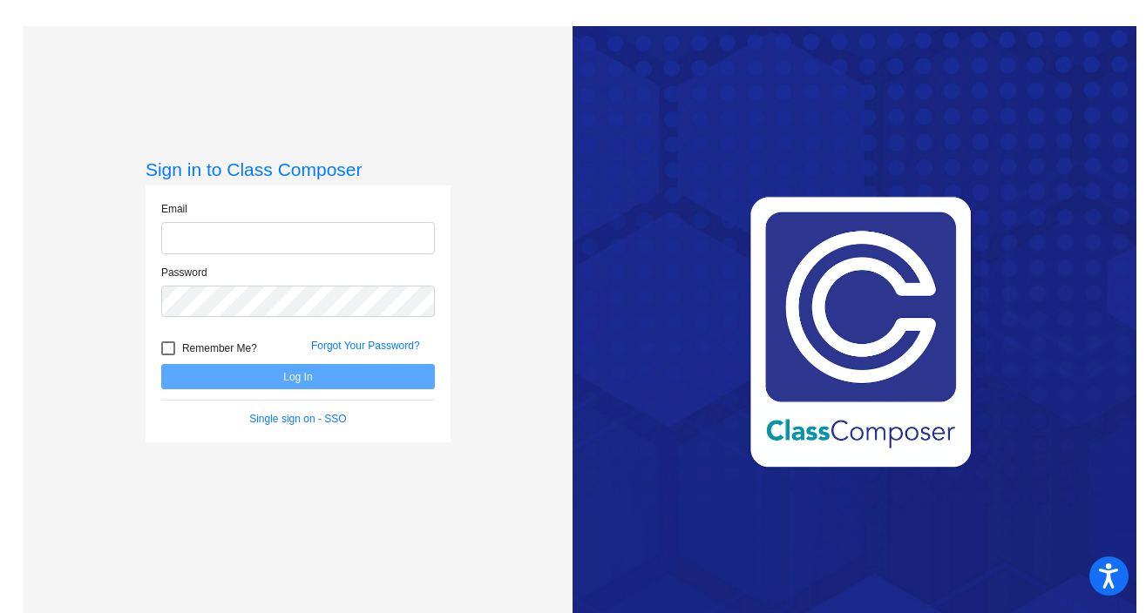
type input "[EMAIL_ADDRESS][DOMAIN_NAME]"
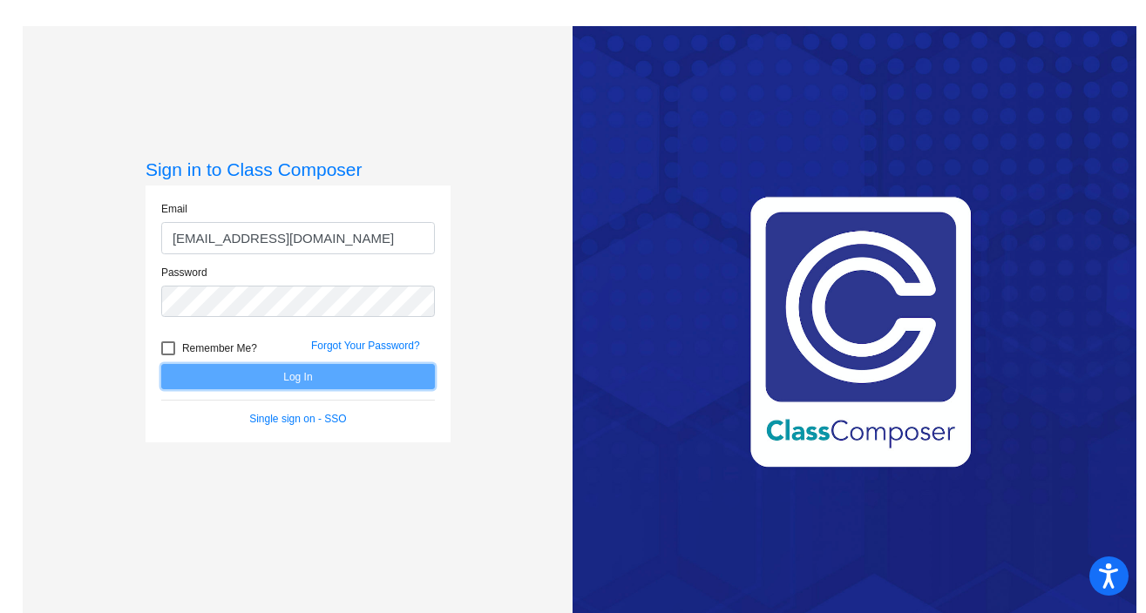
click at [328, 381] on button "Log In" at bounding box center [298, 376] width 274 height 25
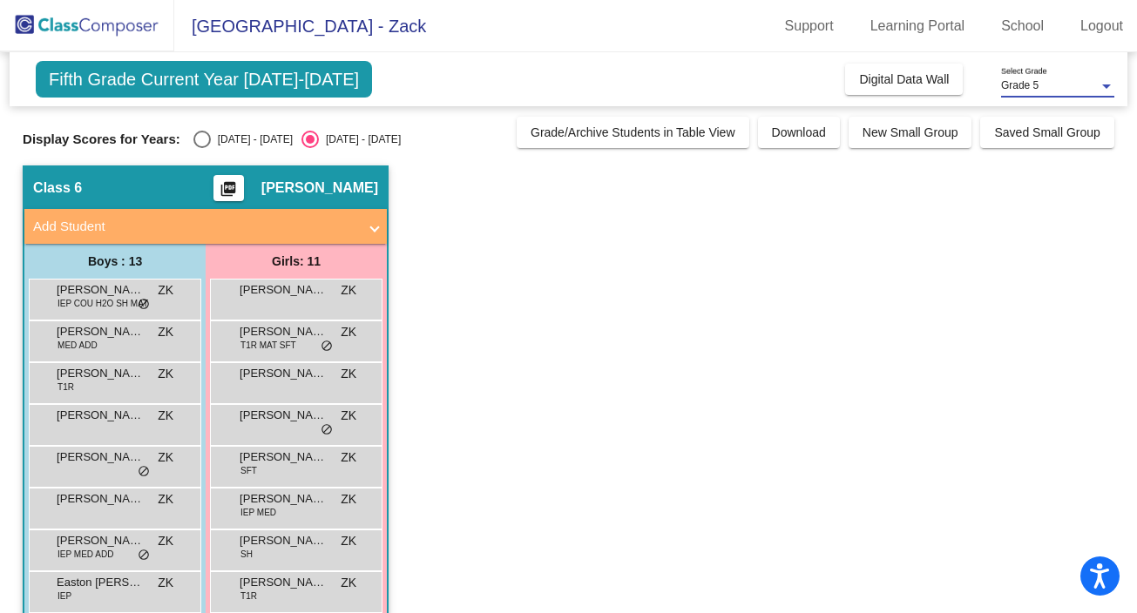
click at [1014, 82] on span "Grade 5" at bounding box center [1019, 85] width 37 height 12
click at [1014, 82] on span "Grade 5" at bounding box center [1057, 86] width 113 height 31
click at [998, 27] on link "School" at bounding box center [1022, 26] width 71 height 28
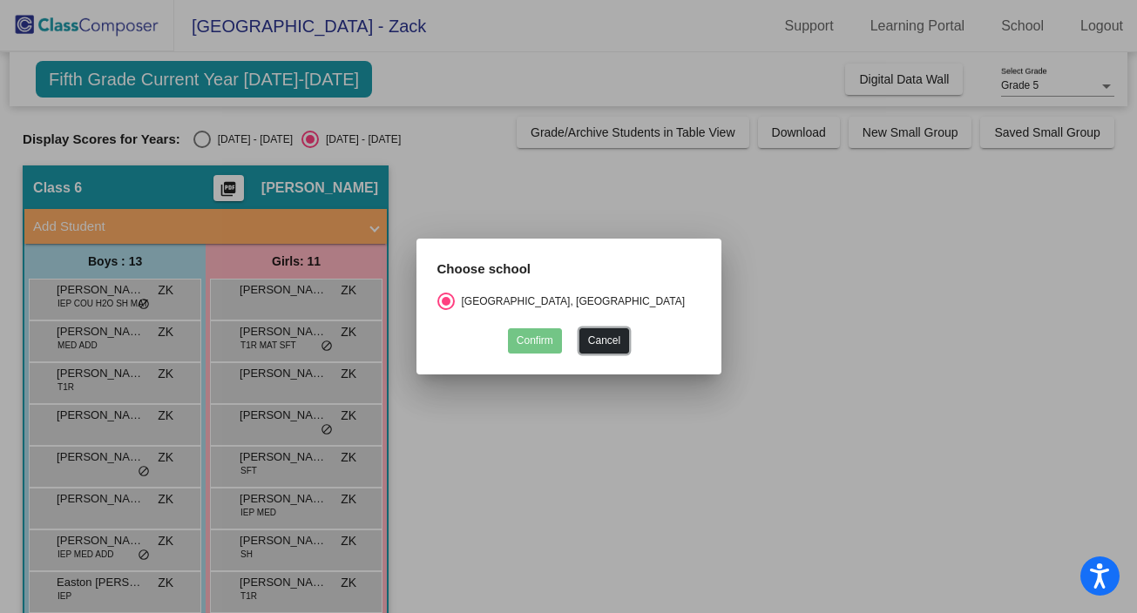
click at [609, 338] on button "Cancel" at bounding box center [604, 340] width 50 height 25
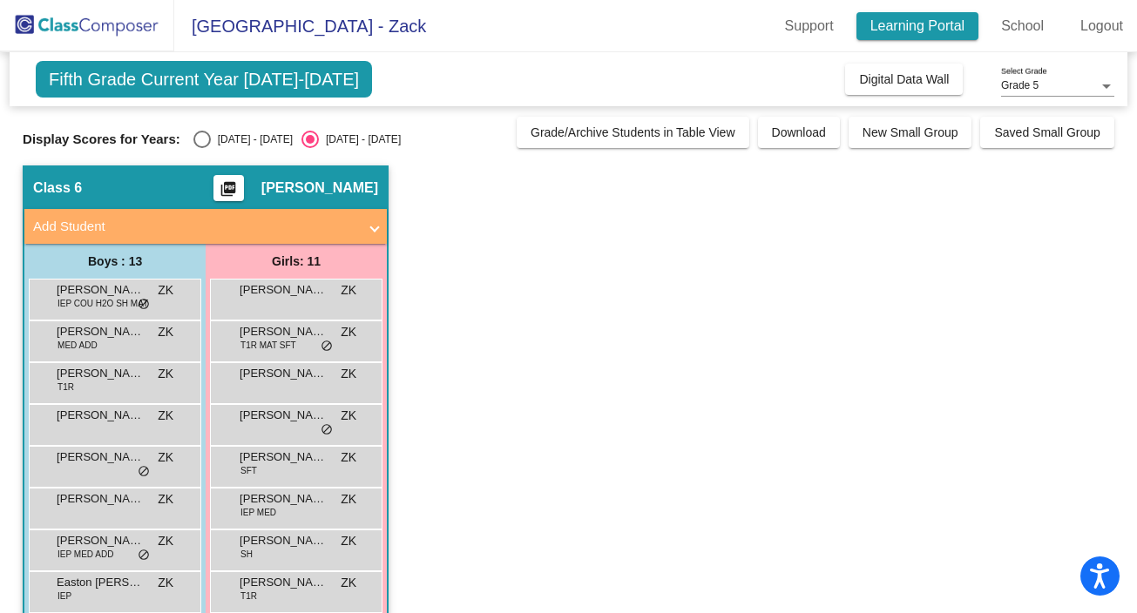
click at [922, 33] on link "Learning Portal" at bounding box center [917, 26] width 123 height 28
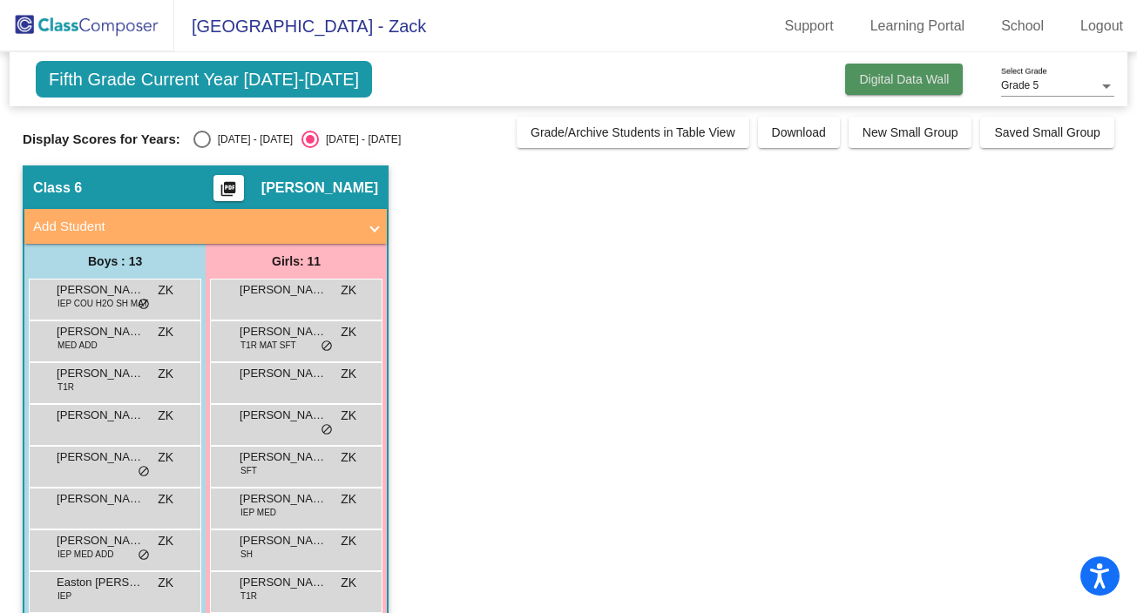
click at [877, 83] on span "Digital Data Wall" at bounding box center [904, 79] width 90 height 14
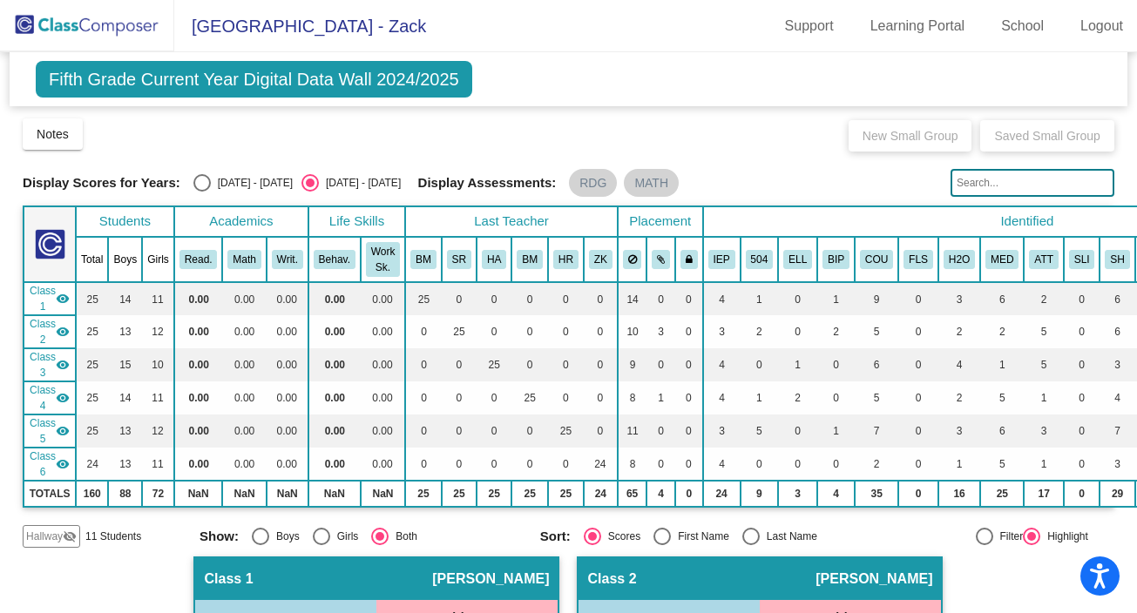
click at [207, 182] on div "Select an option" at bounding box center [201, 182] width 17 height 17
click at [202, 192] on input "[DATE] - [DATE]" at bounding box center [201, 192] width 1 height 1
radio input "true"
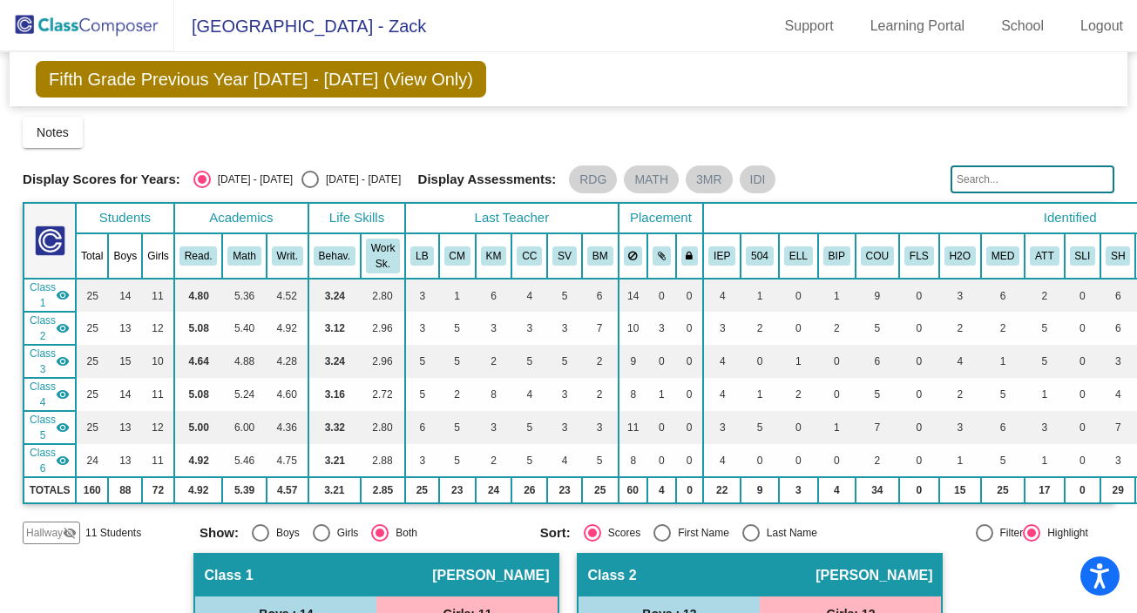
click at [426, 28] on span "[GEOGRAPHIC_DATA] - Zack" at bounding box center [300, 26] width 252 height 28
click at [96, 35] on img at bounding box center [87, 25] width 174 height 51
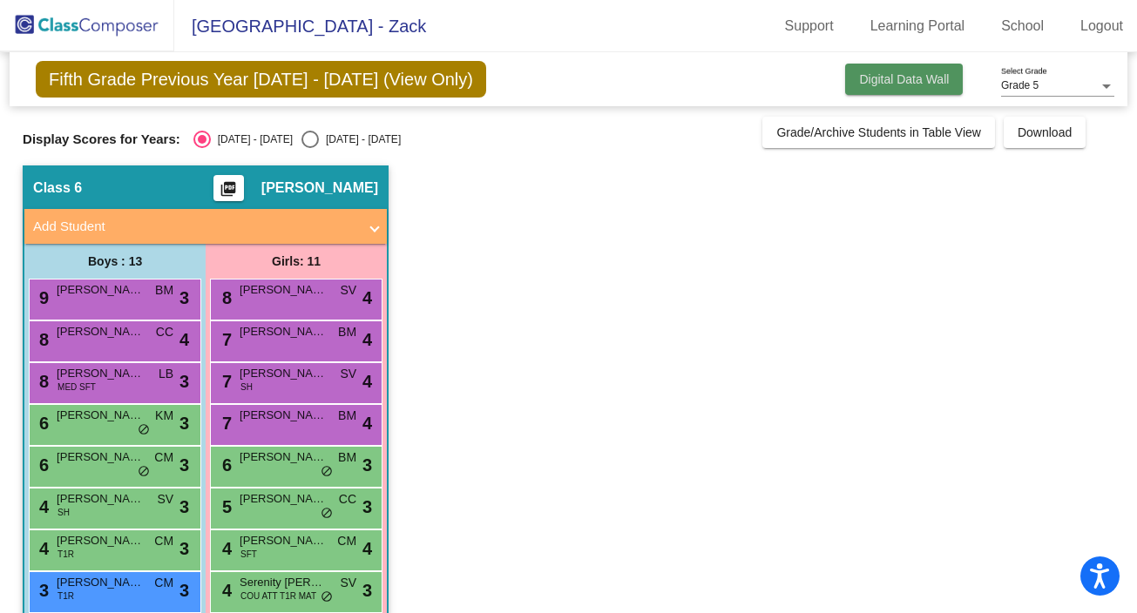
click at [863, 79] on span "Digital Data Wall" at bounding box center [904, 79] width 90 height 14
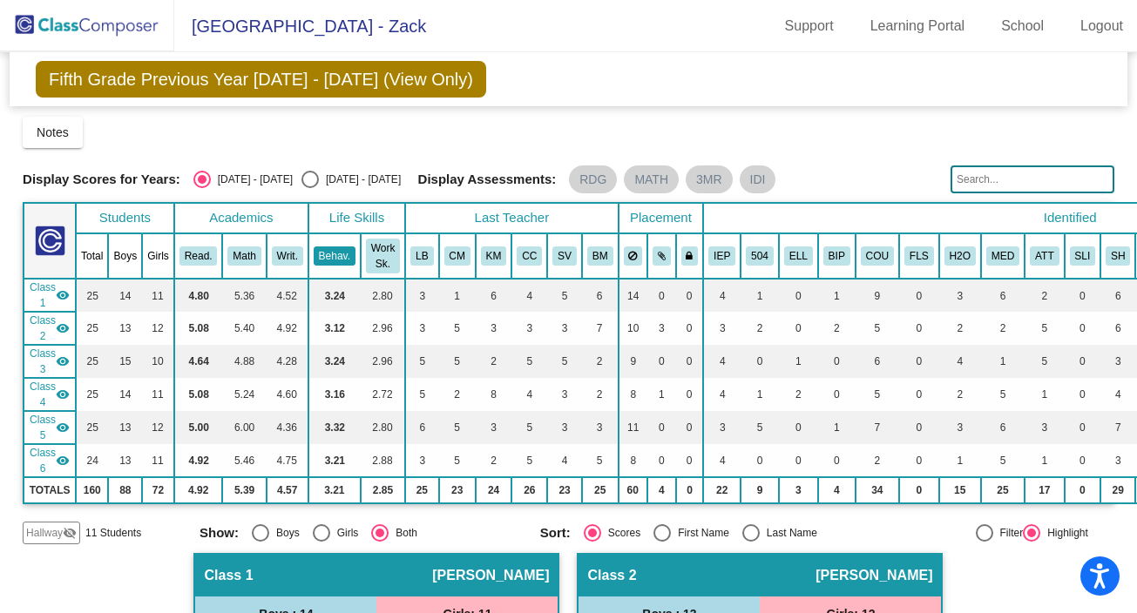
click at [342, 254] on button "Behav." at bounding box center [335, 256] width 42 height 19
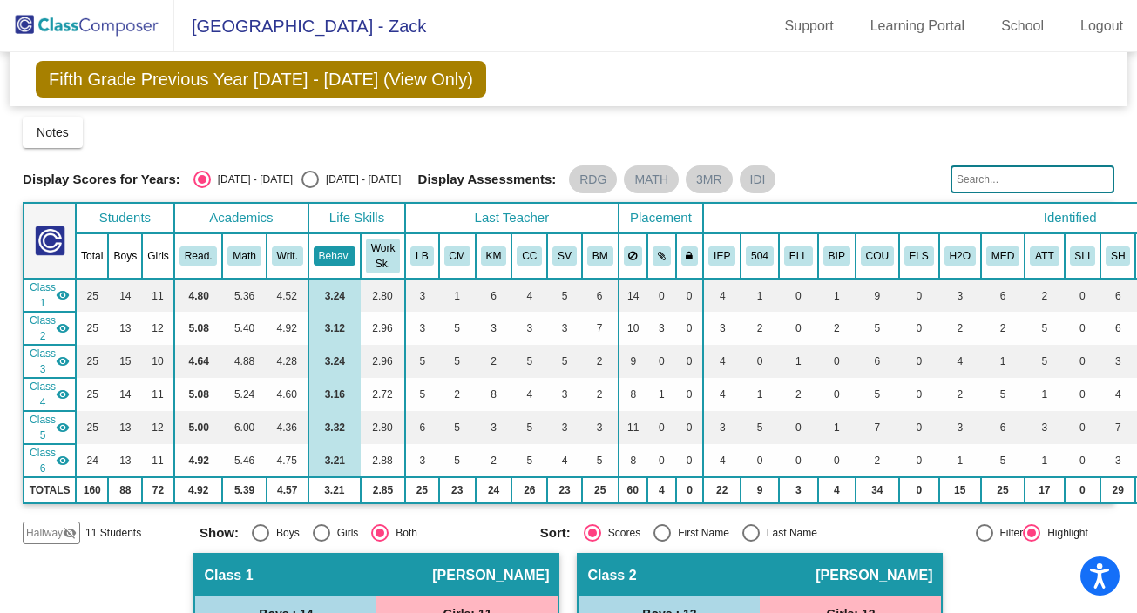
click at [342, 254] on button "Behav." at bounding box center [335, 256] width 42 height 19
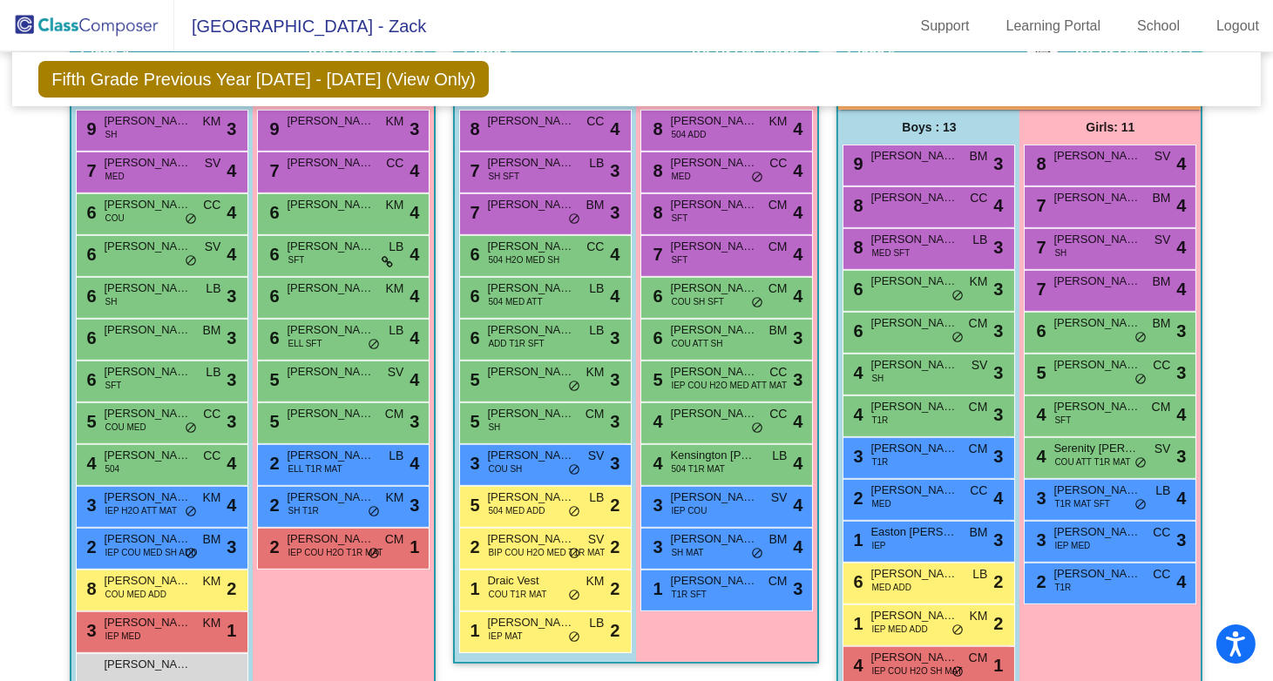
scroll to position [1257, 0]
